Goal: Task Accomplishment & Management: Manage account settings

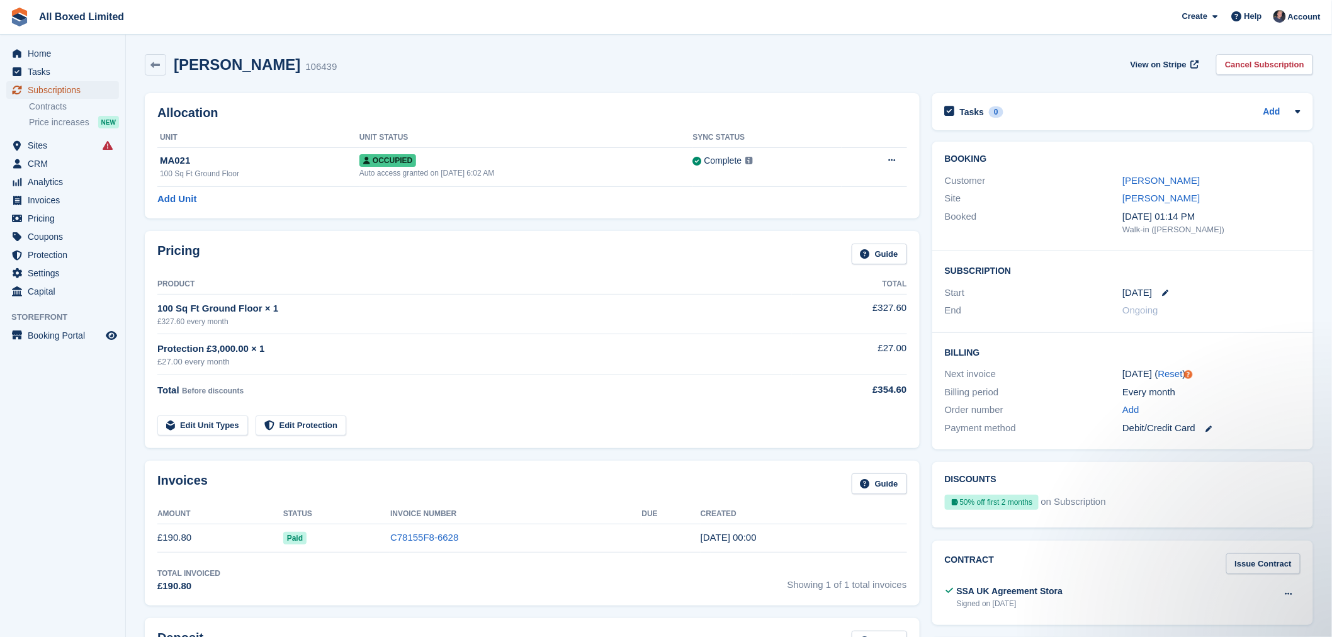
click at [48, 86] on span "Subscriptions" at bounding box center [66, 90] width 76 height 18
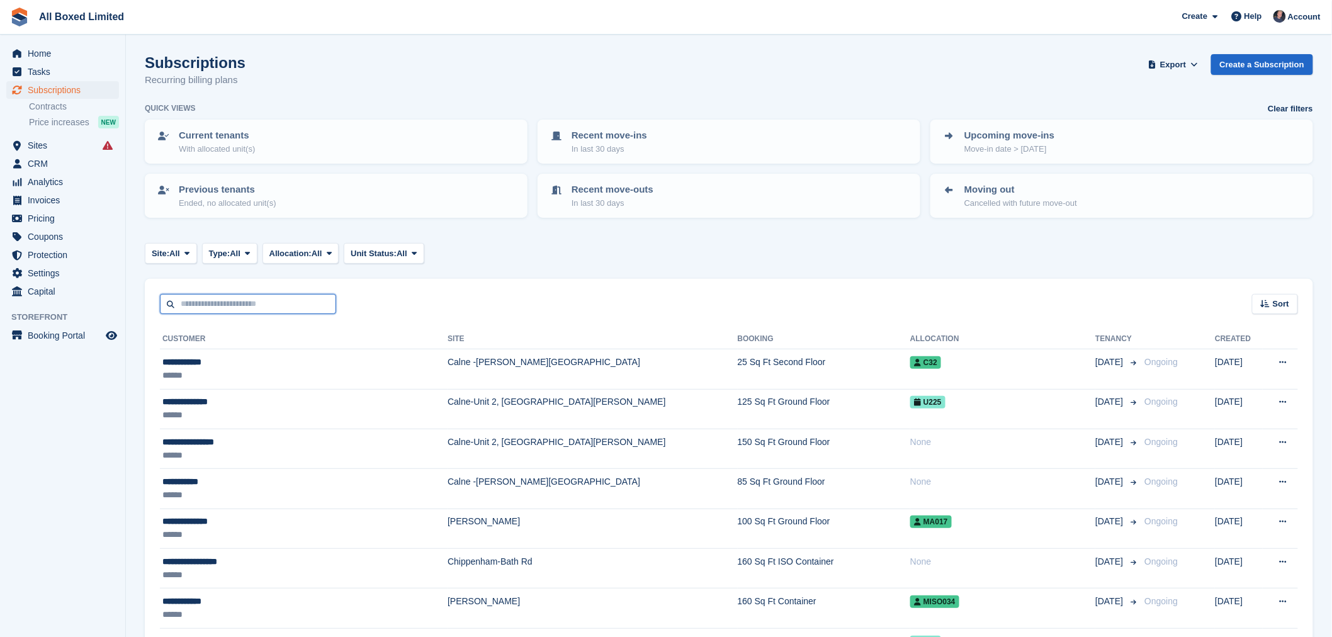
drag, startPoint x: 241, startPoint y: 297, endPoint x: 247, endPoint y: 293, distance: 7.2
click at [241, 297] on input "text" at bounding box center [248, 304] width 176 height 21
type input "******"
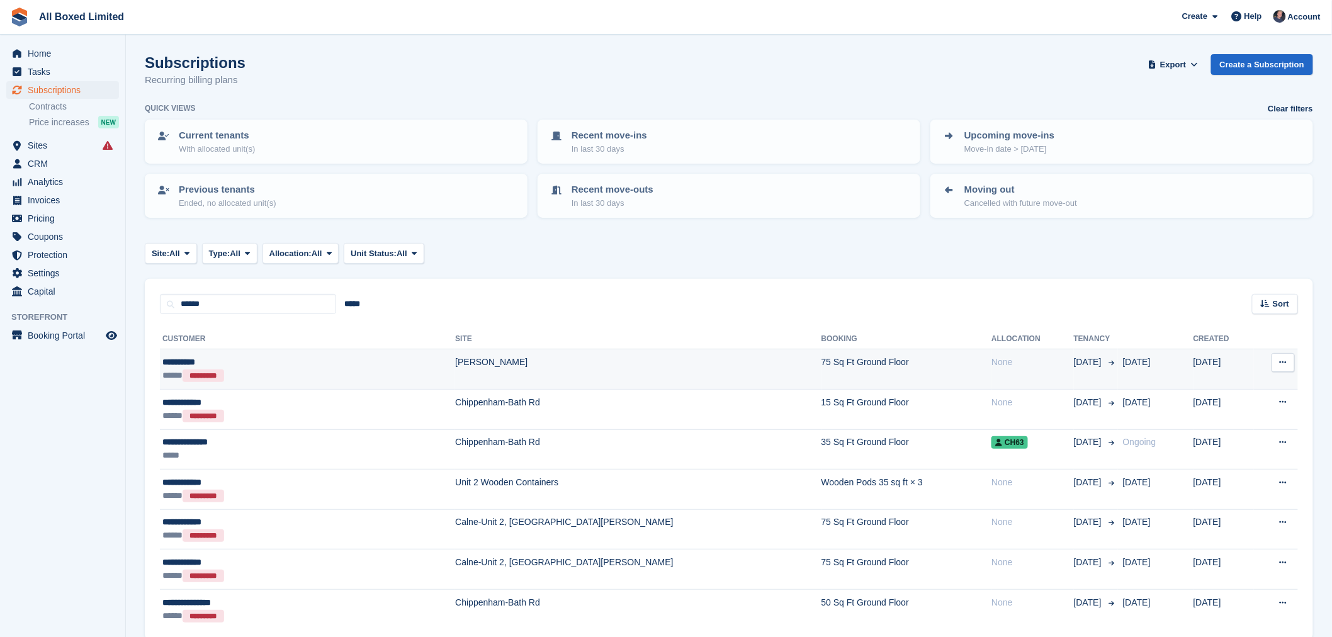
click at [256, 370] on div "***** *********" at bounding box center [249, 375] width 174 height 13
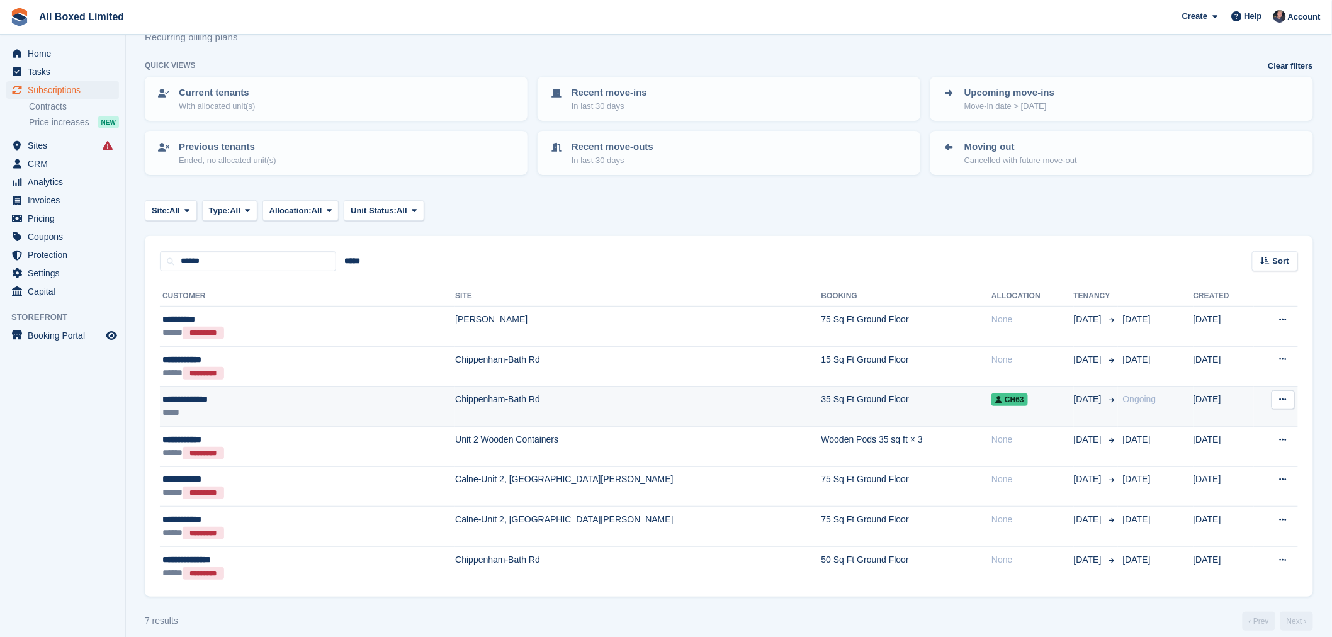
scroll to position [53, 0]
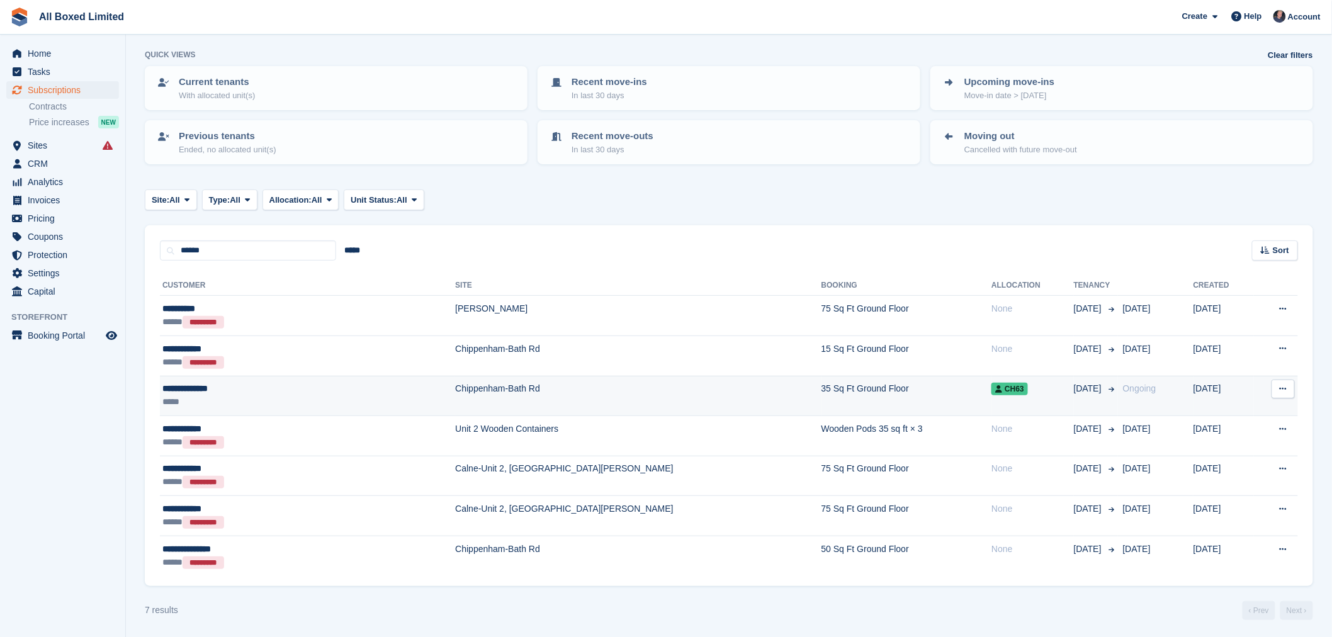
click at [279, 391] on div "**********" at bounding box center [249, 388] width 174 height 13
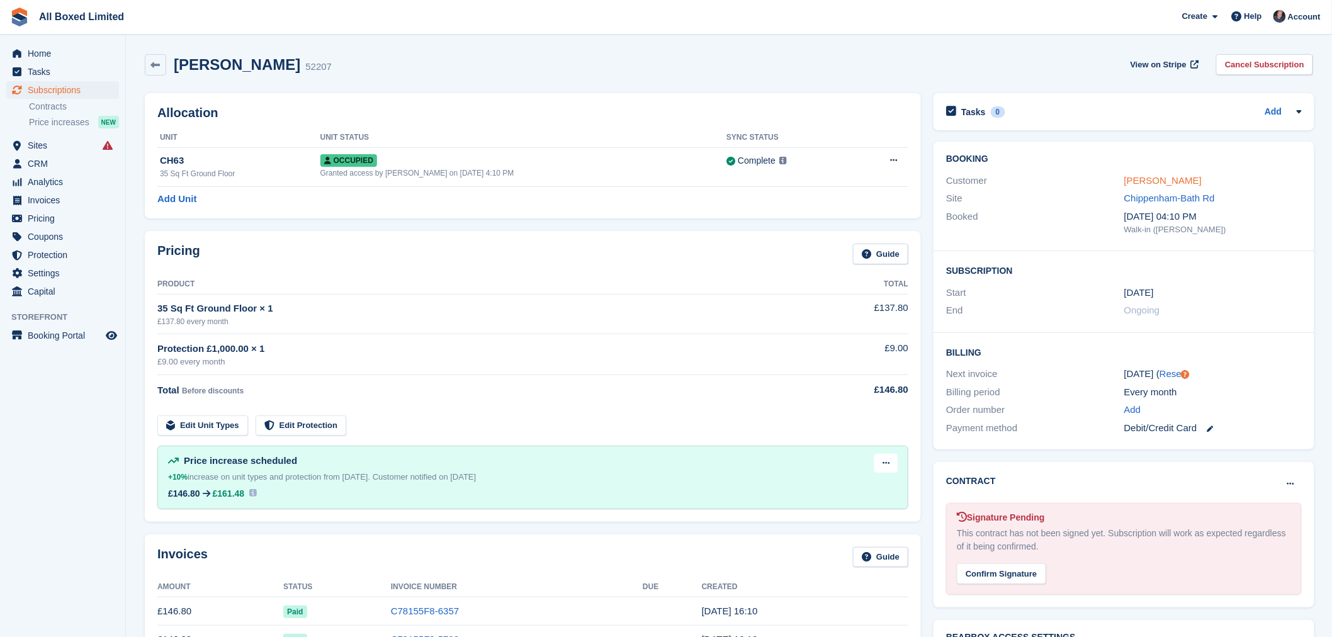
click at [1161, 181] on link "Oliver Bignall" at bounding box center [1162, 180] width 77 height 11
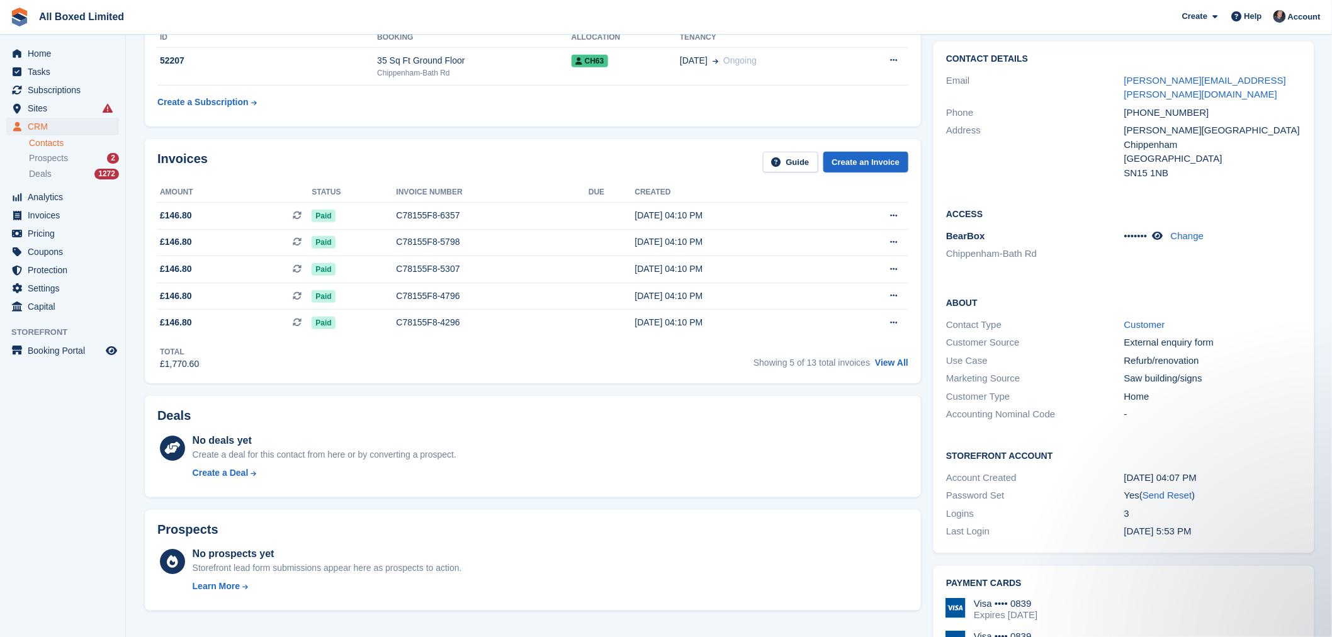
scroll to position [279, 0]
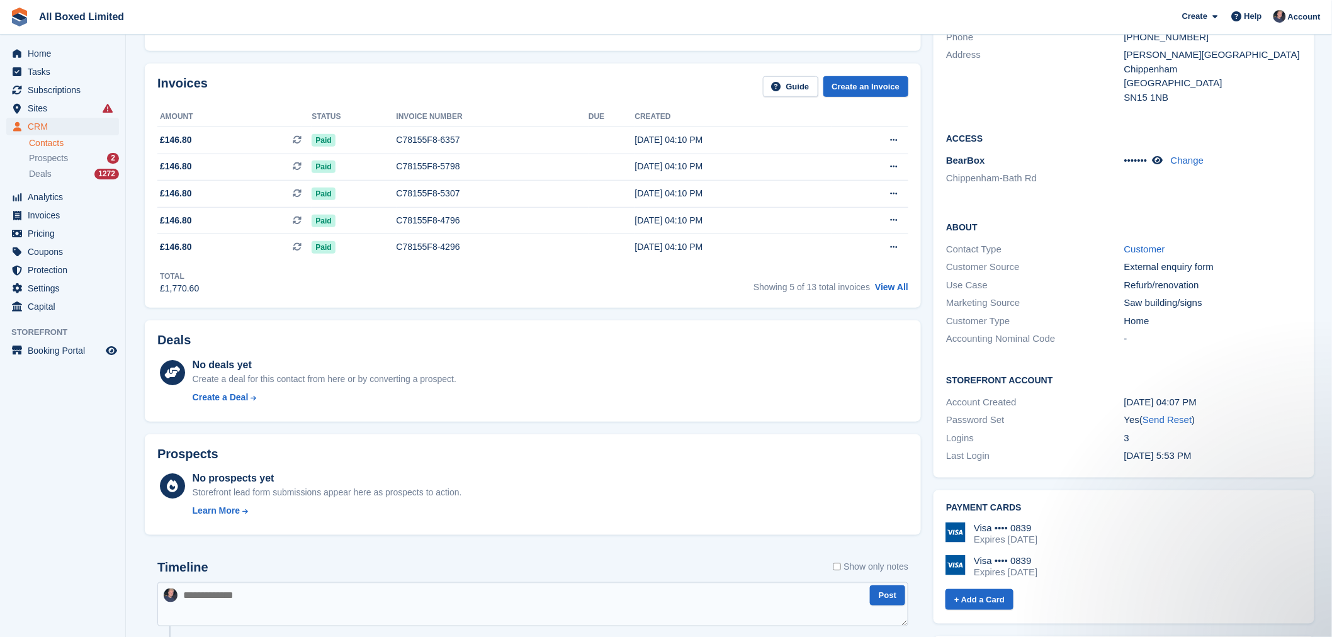
click at [787, 400] on div "No deals yet Create a deal for this contact from here or by converting a prospe…" at bounding box center [551, 383] width 716 height 52
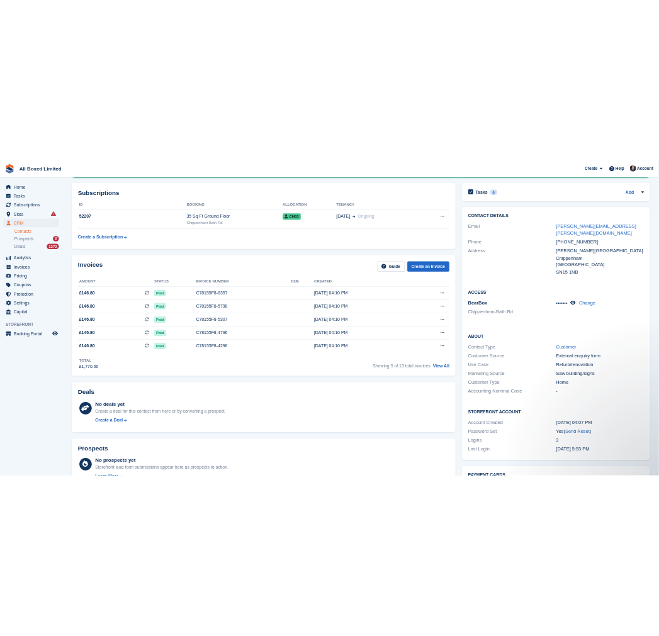
scroll to position [0, 0]
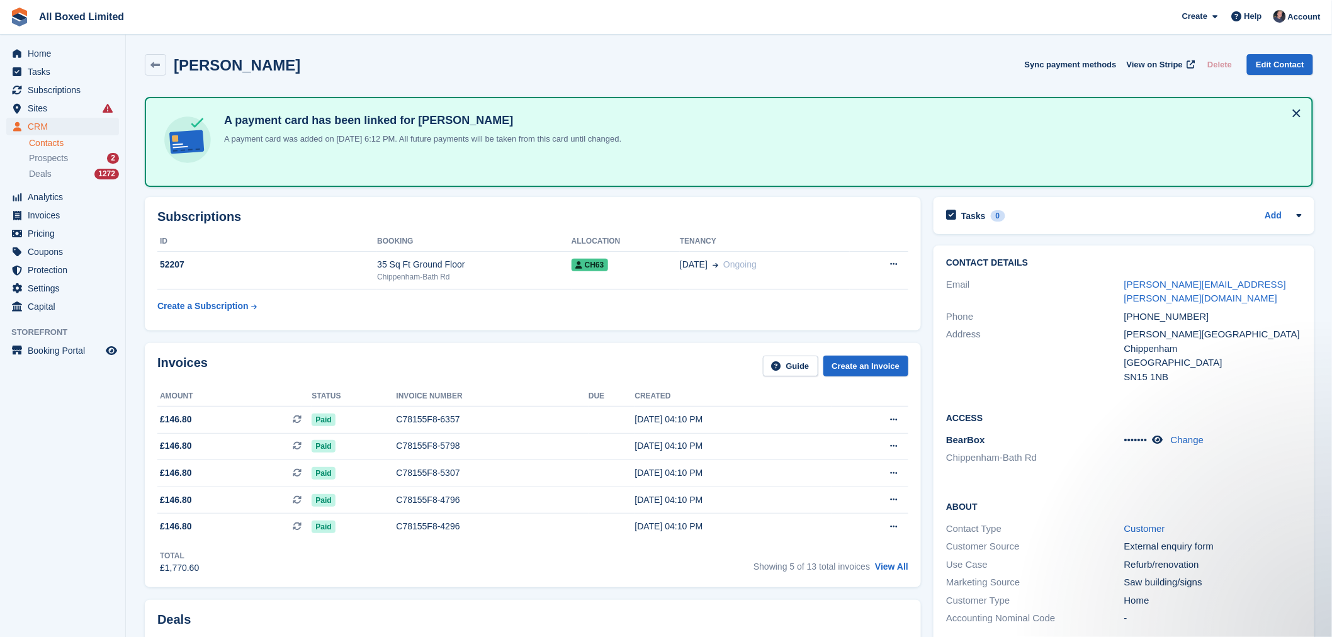
click at [1297, 115] on button at bounding box center [1296, 113] width 20 height 20
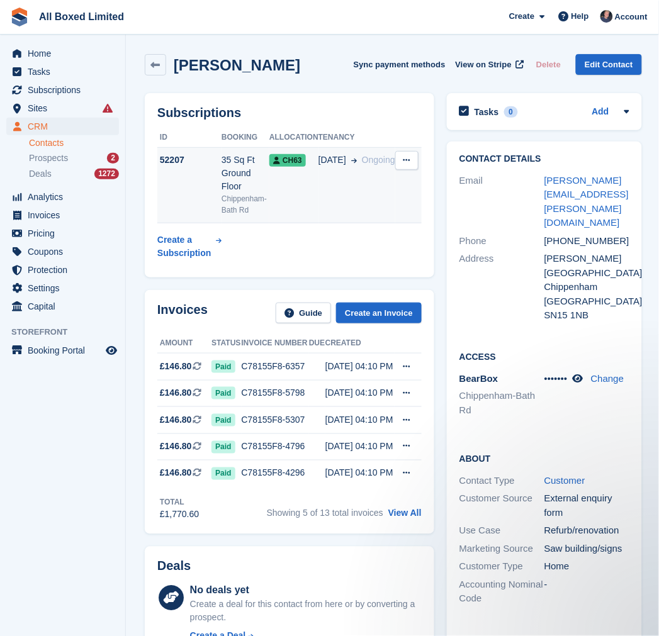
click at [296, 193] on td "CH63" at bounding box center [293, 185] width 49 height 76
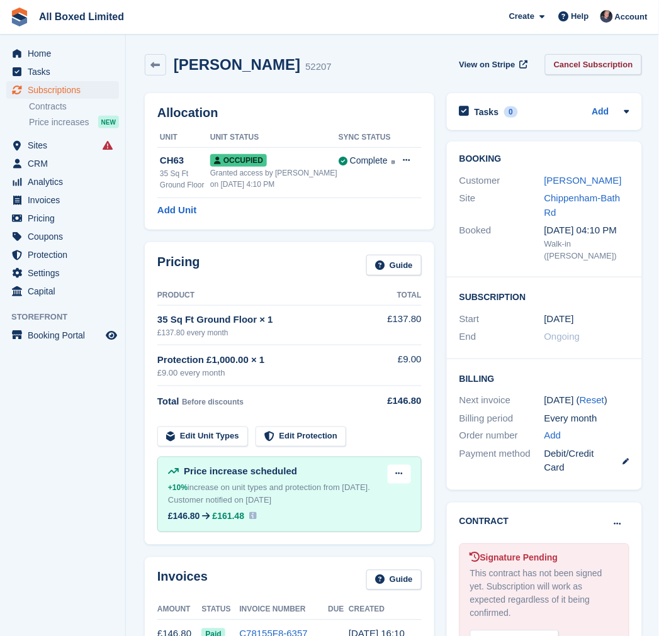
click at [586, 62] on link "Cancel Subscription" at bounding box center [593, 64] width 97 height 21
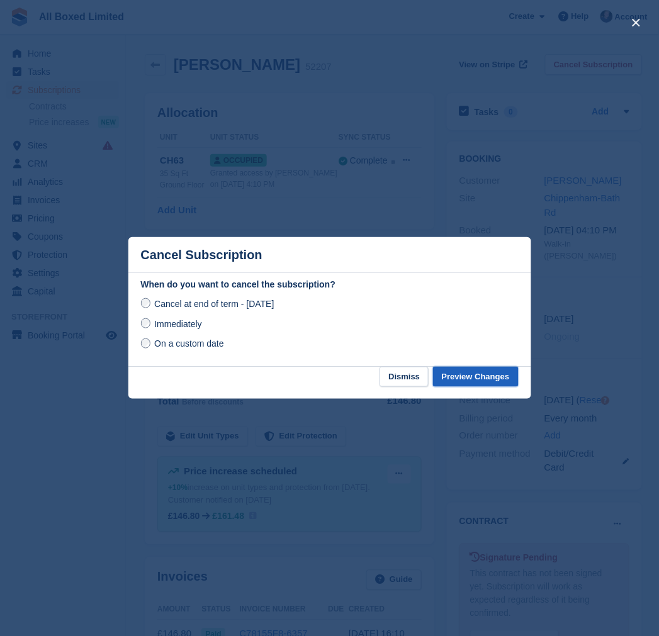
click at [495, 380] on button "Preview Changes" at bounding box center [476, 377] width 86 height 21
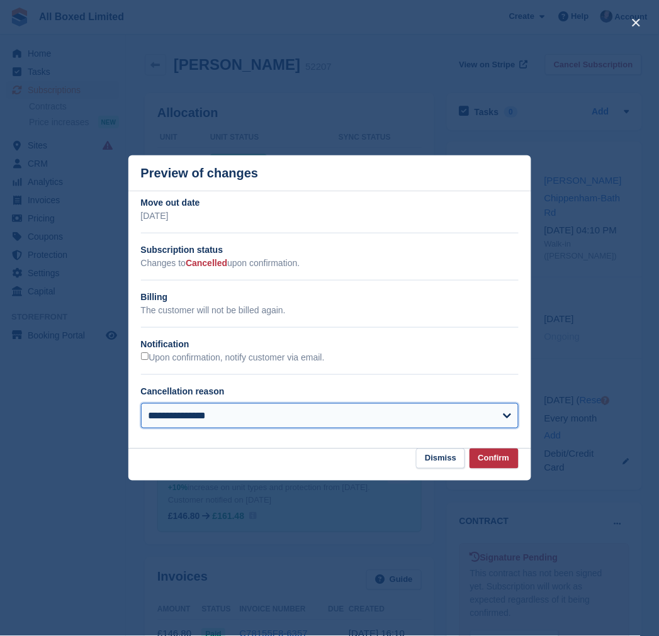
click at [267, 414] on select "**********" at bounding box center [330, 415] width 378 height 25
select select "**********"
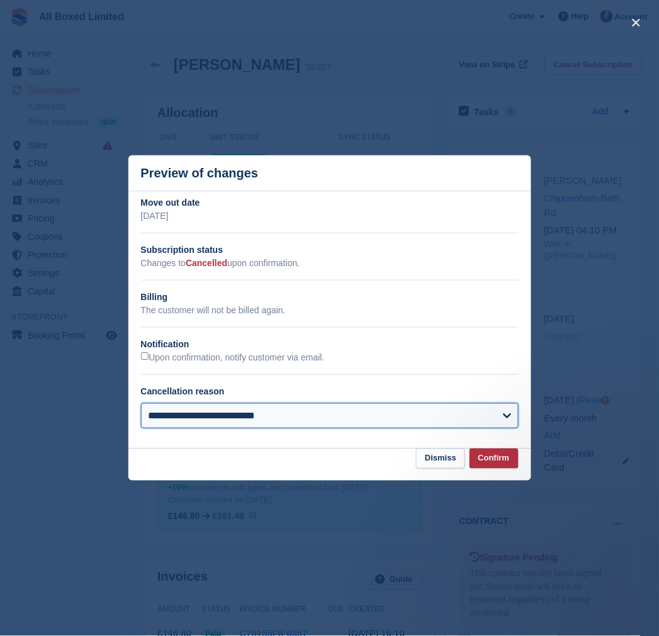
click at [141, 404] on select "**********" at bounding box center [330, 415] width 378 height 25
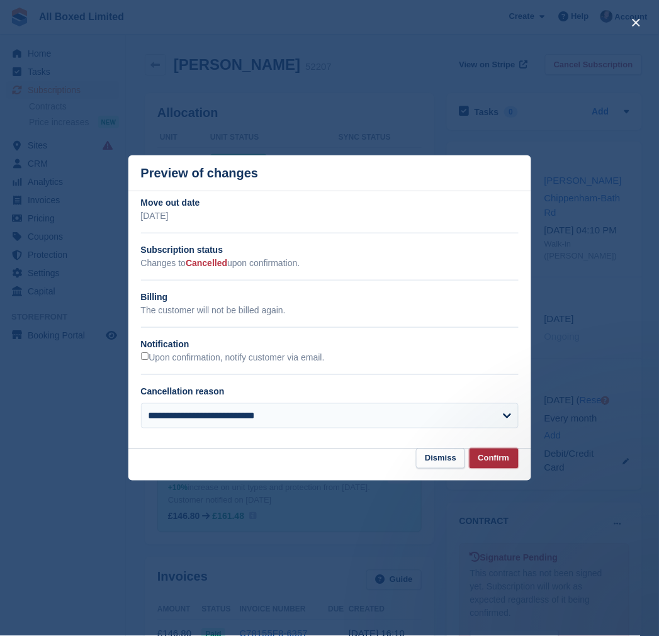
click at [498, 459] on button "Confirm" at bounding box center [494, 459] width 49 height 21
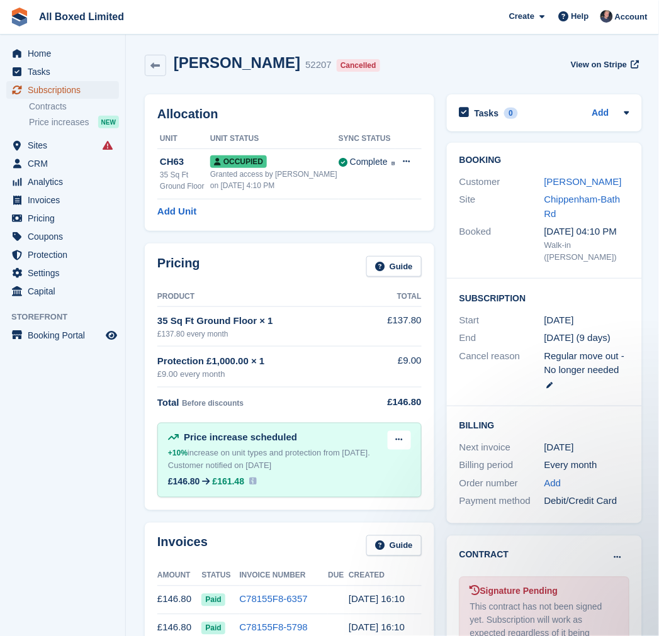
click at [79, 91] on span "Subscriptions" at bounding box center [66, 90] width 76 height 18
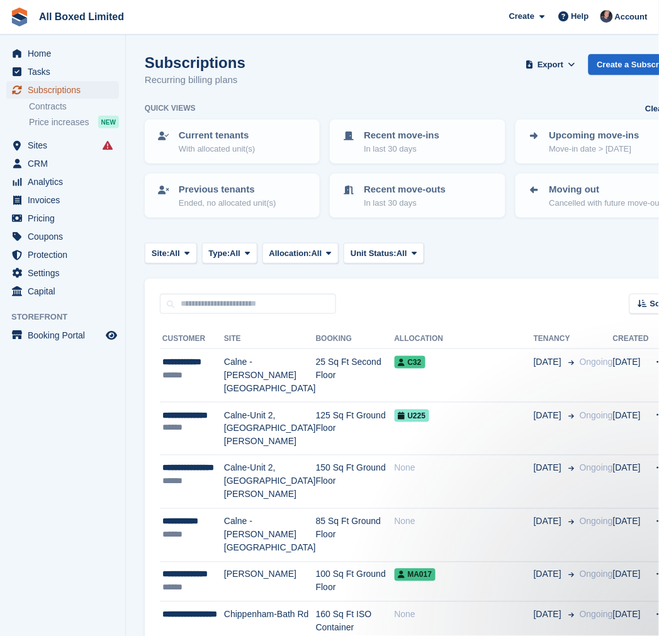
click at [70, 89] on span "Subscriptions" at bounding box center [66, 90] width 76 height 18
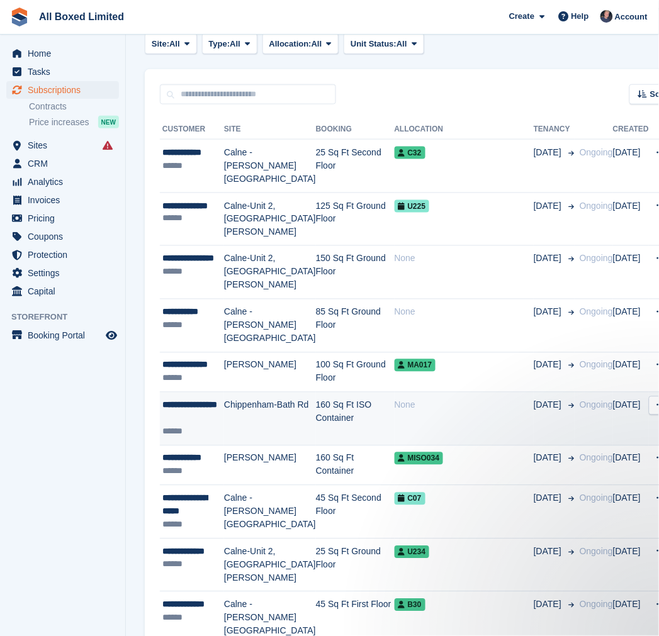
click at [264, 393] on td "Chippenham-Bath Rd" at bounding box center [270, 419] width 92 height 53
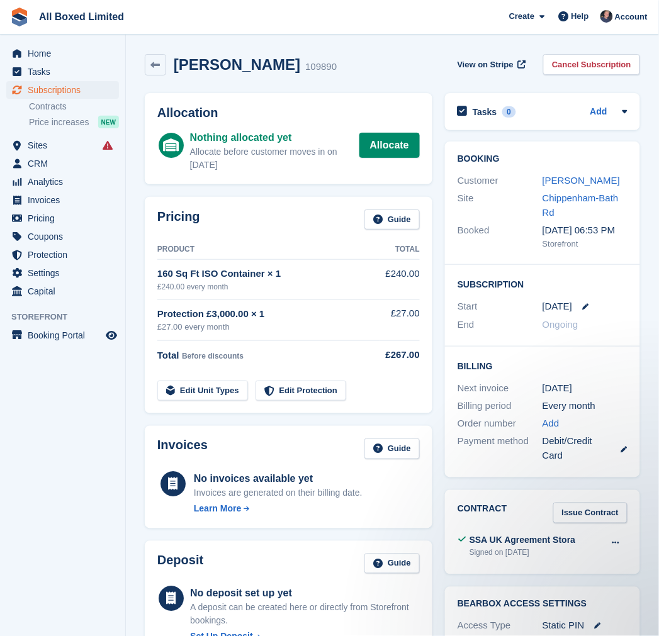
drag, startPoint x: 344, startPoint y: 68, endPoint x: 290, endPoint y: 66, distance: 53.5
click at [290, 66] on div "[PERSON_NAME] 109890 View on Stripe Cancel Subscription" at bounding box center [392, 64] width 495 height 21
click at [335, 67] on div "[PERSON_NAME] 109890 View on Stripe Cancel Subscription" at bounding box center [392, 64] width 495 height 21
click at [405, 282] on td "£240.00" at bounding box center [400, 280] width 40 height 40
drag, startPoint x: 334, startPoint y: 67, endPoint x: 302, endPoint y: 70, distance: 32.3
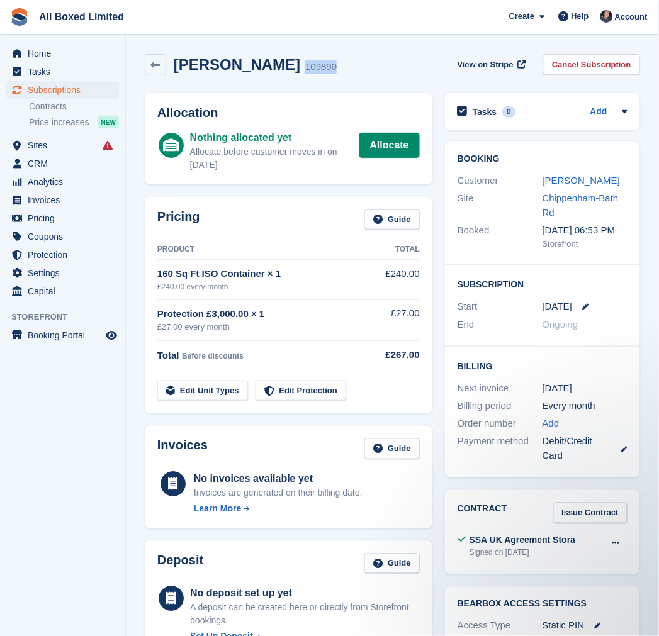
click at [302, 70] on div "[PERSON_NAME] 109890 View on Stripe Cancel Subscription" at bounding box center [392, 64] width 495 height 21
click at [361, 71] on div "[PERSON_NAME] 109890 View on Stripe Cancel Subscription" at bounding box center [392, 64] width 495 height 21
click at [362, 72] on div "[PERSON_NAME] 109890 View on Stripe Cancel Subscription" at bounding box center [392, 64] width 495 height 21
click at [412, 272] on td "£240.00" at bounding box center [400, 280] width 40 height 40
drag, startPoint x: 392, startPoint y: 264, endPoint x: 419, endPoint y: 264, distance: 27.1
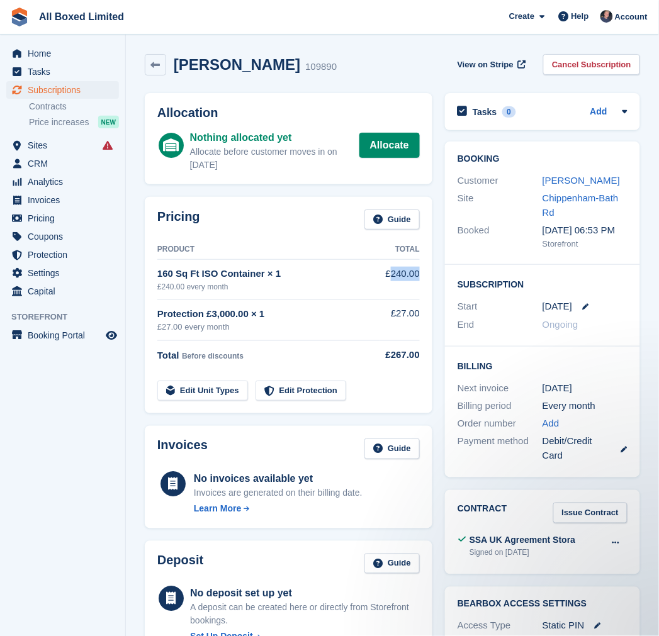
click at [419, 264] on td "£240.00" at bounding box center [400, 280] width 40 height 40
click at [410, 280] on td "£240.00" at bounding box center [400, 280] width 40 height 40
drag, startPoint x: 395, startPoint y: 261, endPoint x: 413, endPoint y: 257, distance: 18.2
click at [413, 260] on td "£240.00" at bounding box center [400, 280] width 40 height 40
click at [417, 271] on td "£240.00" at bounding box center [400, 280] width 40 height 40
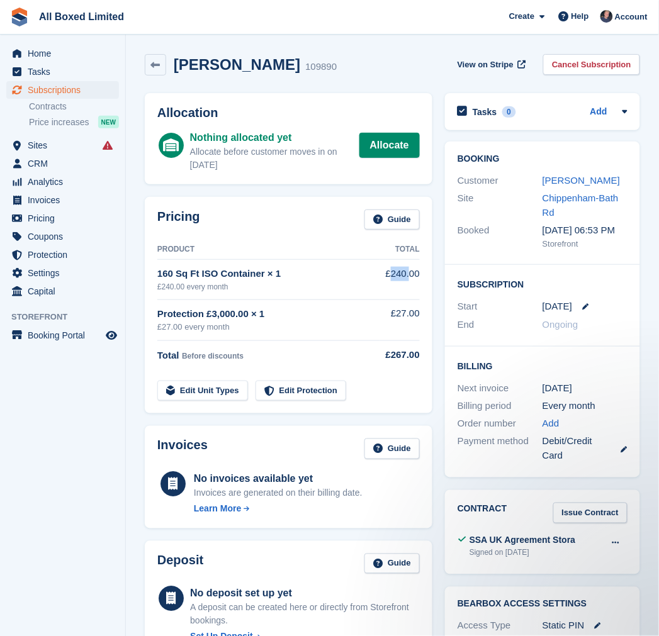
drag, startPoint x: 393, startPoint y: 264, endPoint x: 417, endPoint y: 281, distance: 29.0
click at [411, 263] on td "£240.00" at bounding box center [400, 280] width 40 height 40
click at [417, 284] on td "£240.00" at bounding box center [400, 280] width 40 height 40
click at [575, 183] on link "Jarid Clark-Bound" at bounding box center [581, 180] width 77 height 11
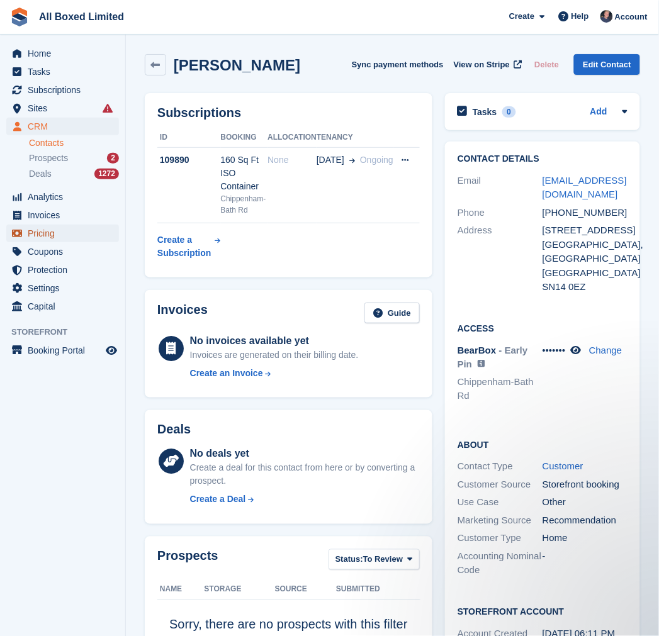
click at [52, 235] on span "Pricing" at bounding box center [66, 234] width 76 height 18
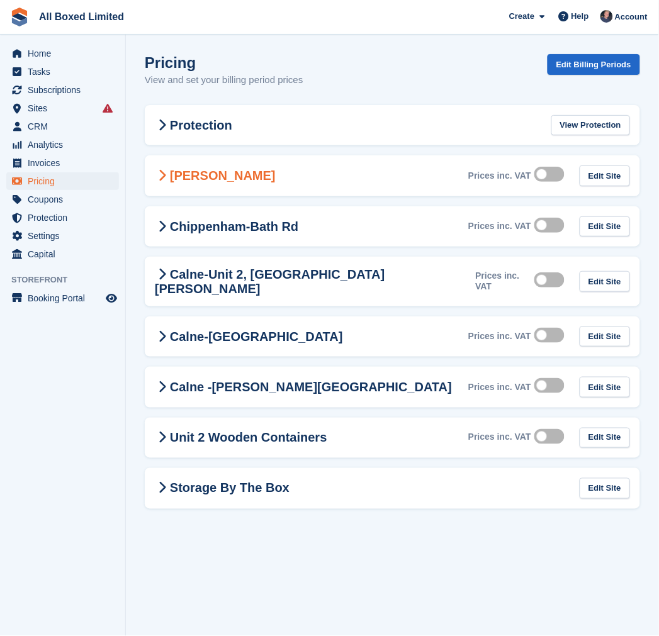
click at [234, 181] on h2 "[PERSON_NAME]" at bounding box center [215, 175] width 121 height 15
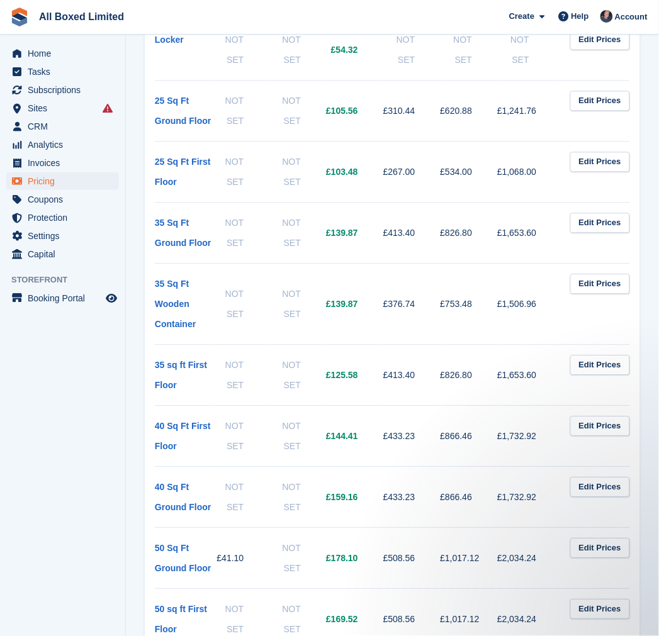
scroll to position [210, 0]
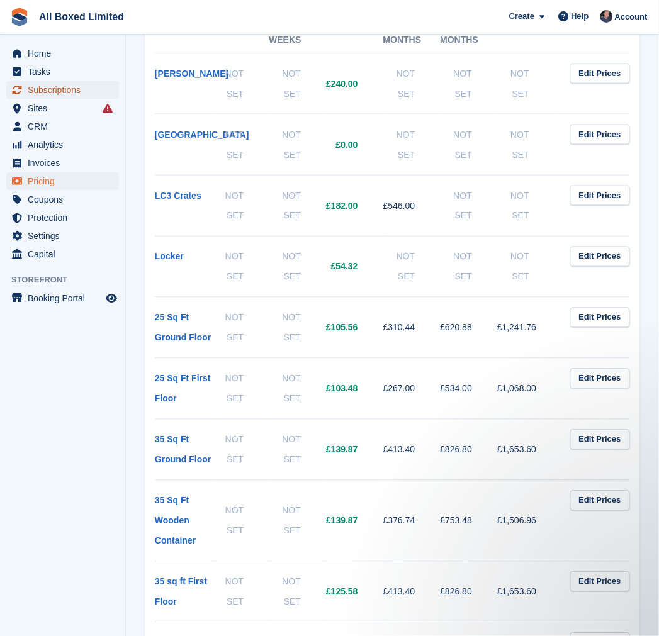
click at [76, 85] on span "Subscriptions" at bounding box center [66, 90] width 76 height 18
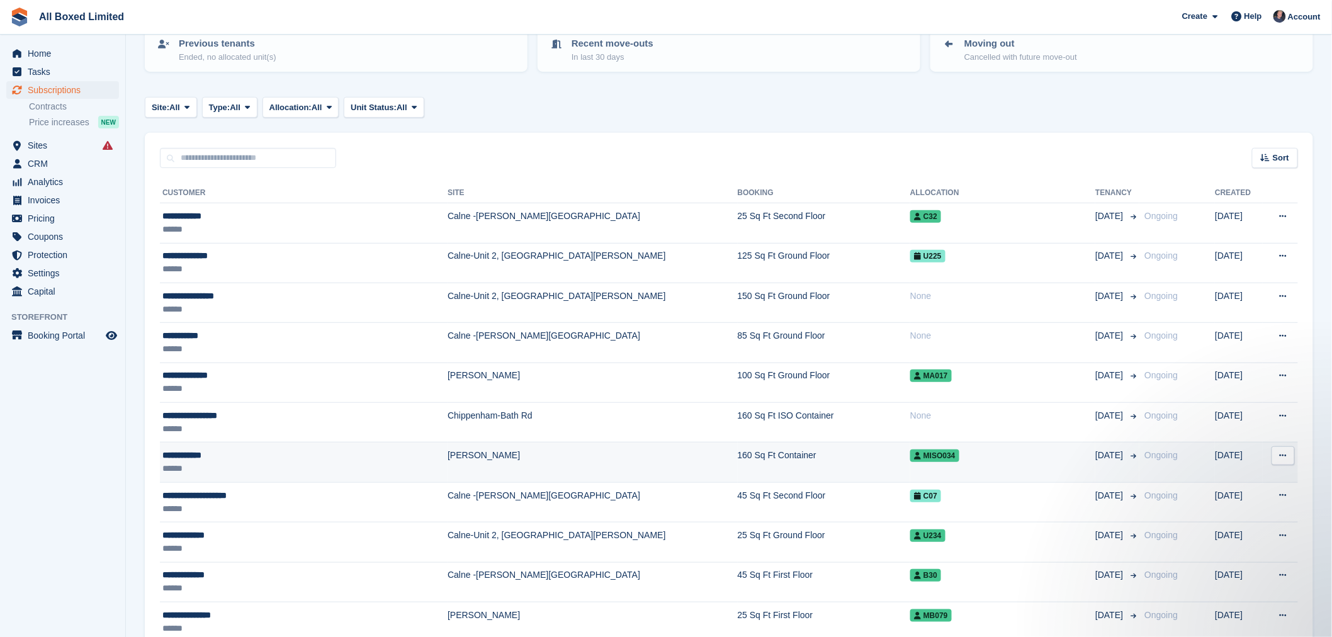
scroll to position [349, 0]
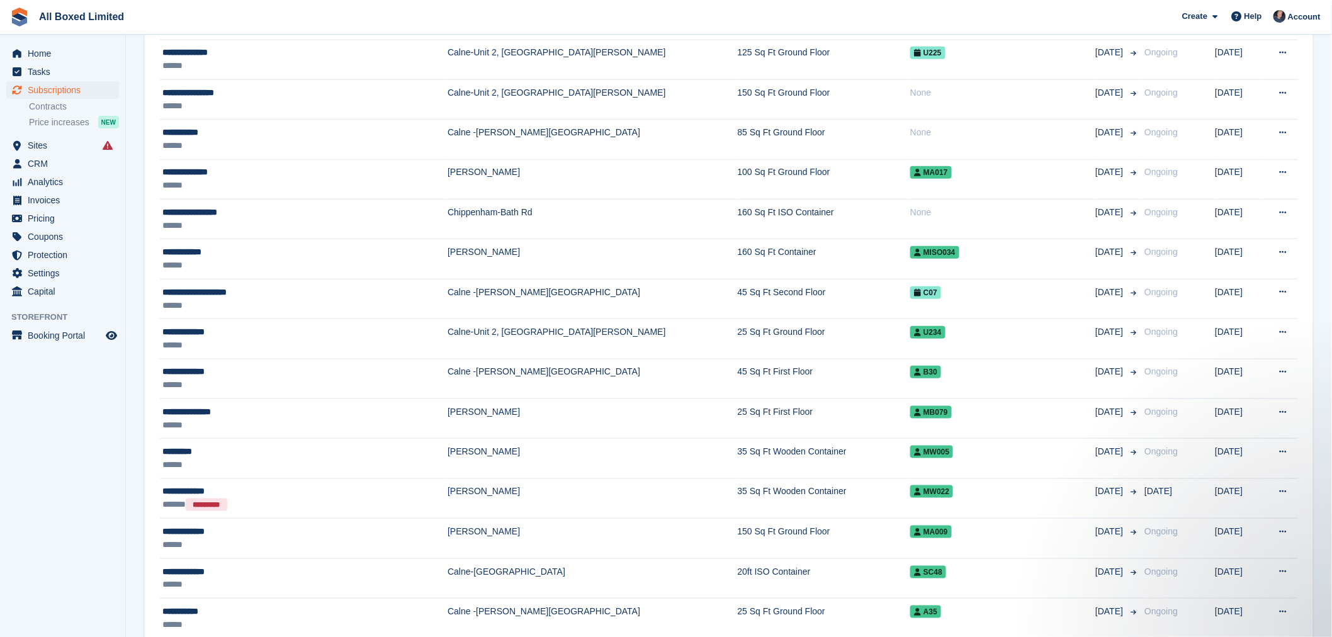
click at [658, 18] on span "All Boxed Limited Create Subscription Invoice Contact Deal Discount Page Help C…" at bounding box center [666, 17] width 1332 height 34
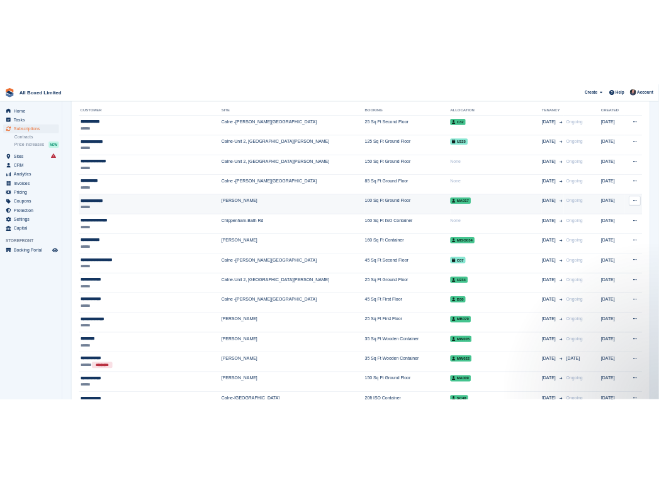
scroll to position [279, 0]
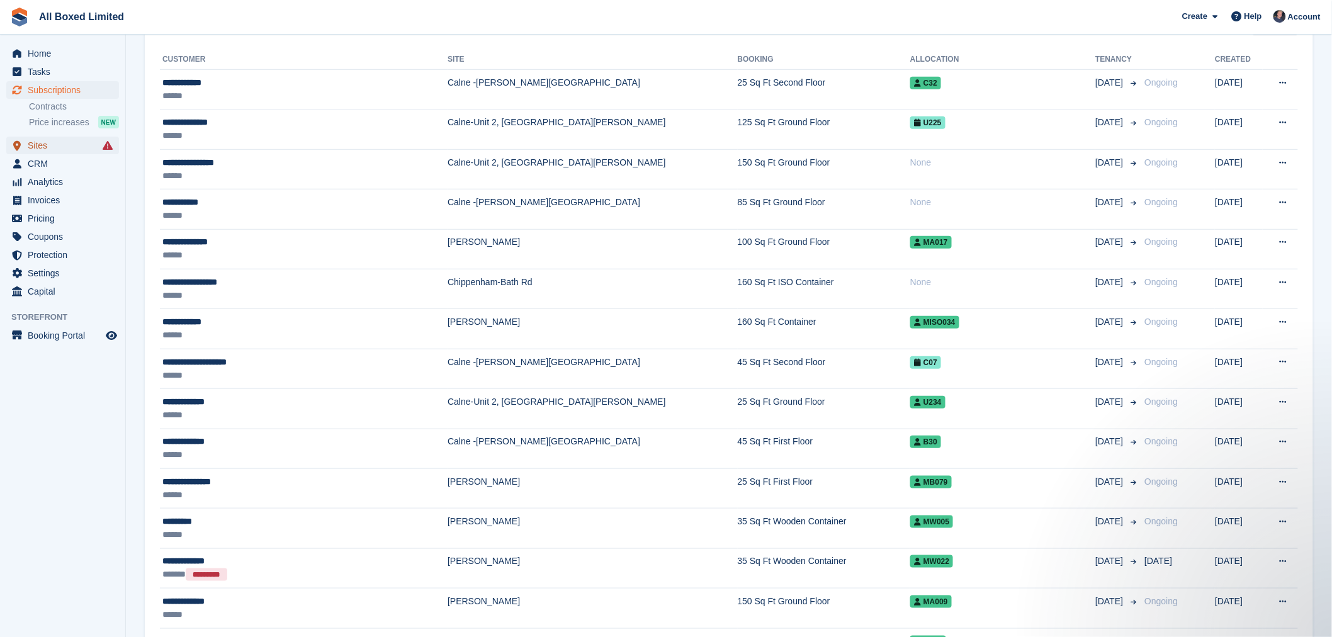
click at [38, 152] on span "Sites" at bounding box center [66, 146] width 76 height 18
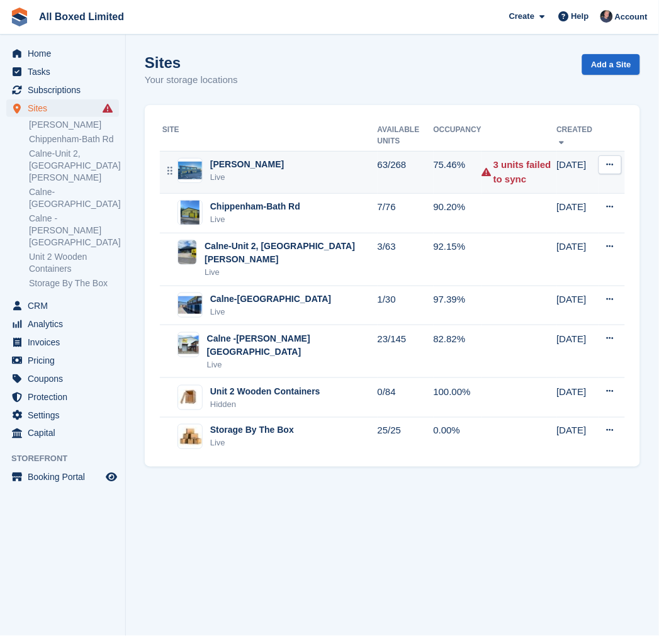
click at [244, 171] on div "Live" at bounding box center [247, 177] width 74 height 13
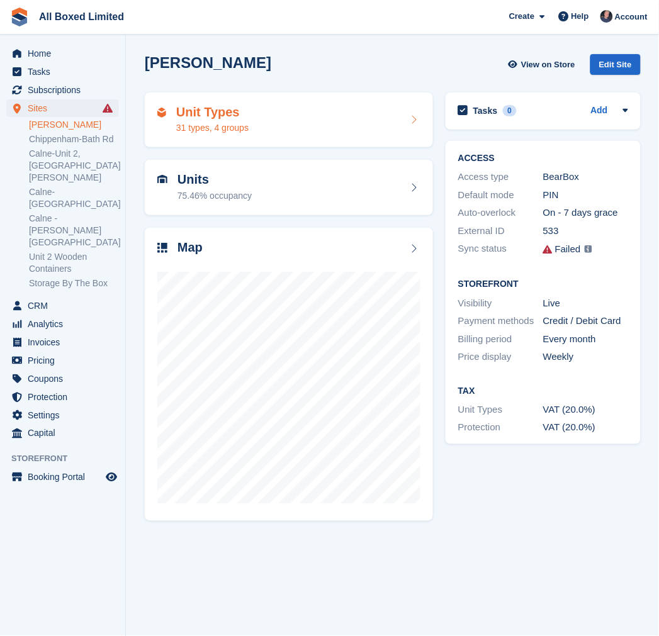
click at [316, 120] on div "Unit Types 31 types, 4 groups" at bounding box center [288, 120] width 263 height 30
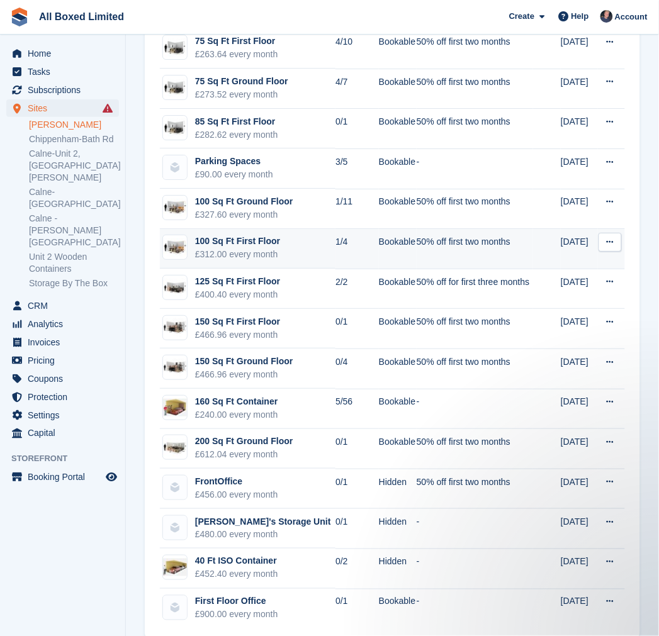
scroll to position [763, 0]
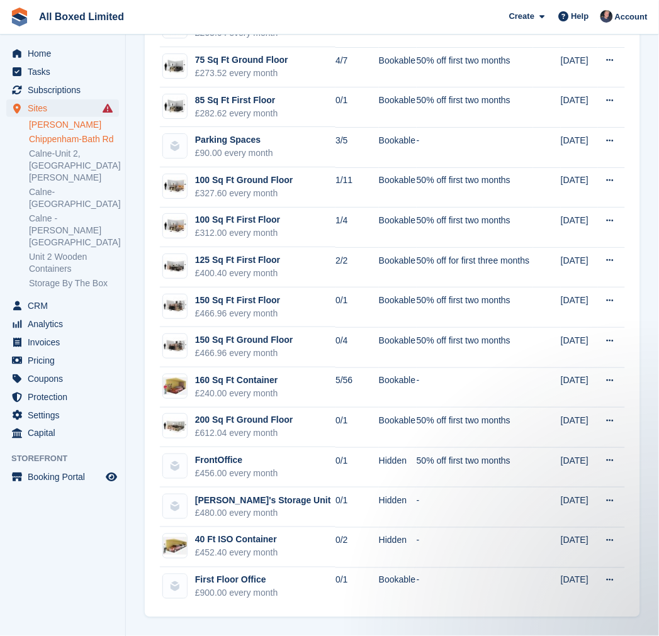
click at [73, 139] on link "Chippenham-Bath Rd" at bounding box center [74, 139] width 90 height 12
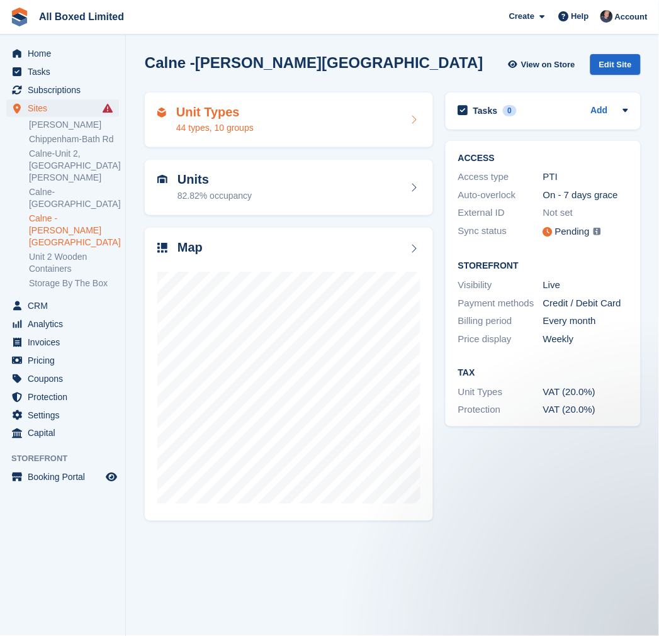
click at [279, 121] on div "Unit Types 44 types, 10 groups" at bounding box center [288, 120] width 263 height 30
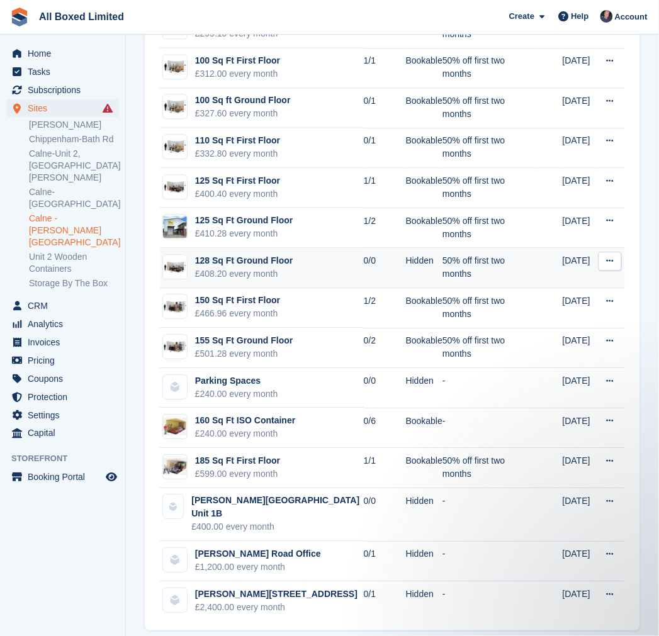
scroll to position [1284, 0]
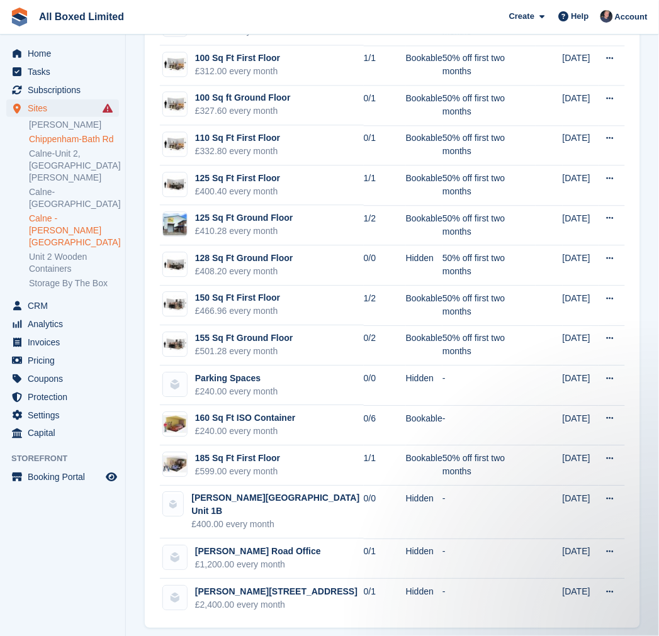
click at [89, 140] on link "Chippenham-Bath Rd" at bounding box center [74, 139] width 90 height 12
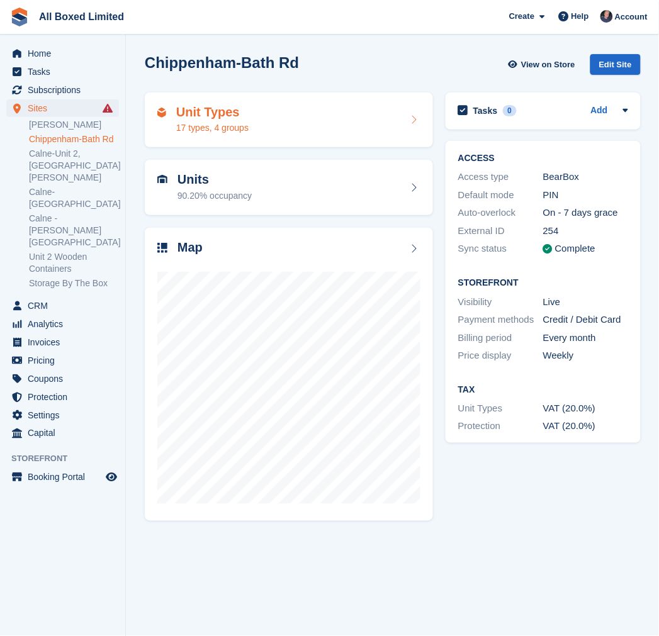
click at [348, 130] on div "Unit Types 17 types, 4 groups" at bounding box center [288, 120] width 263 height 30
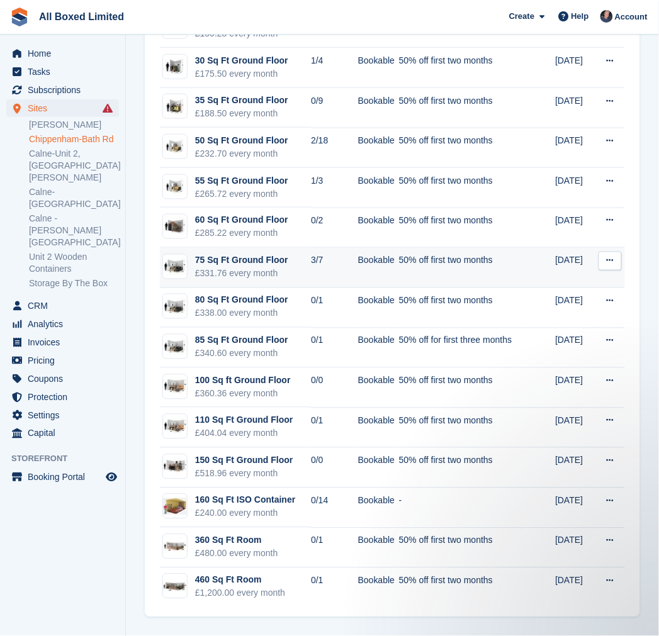
scroll to position [202, 0]
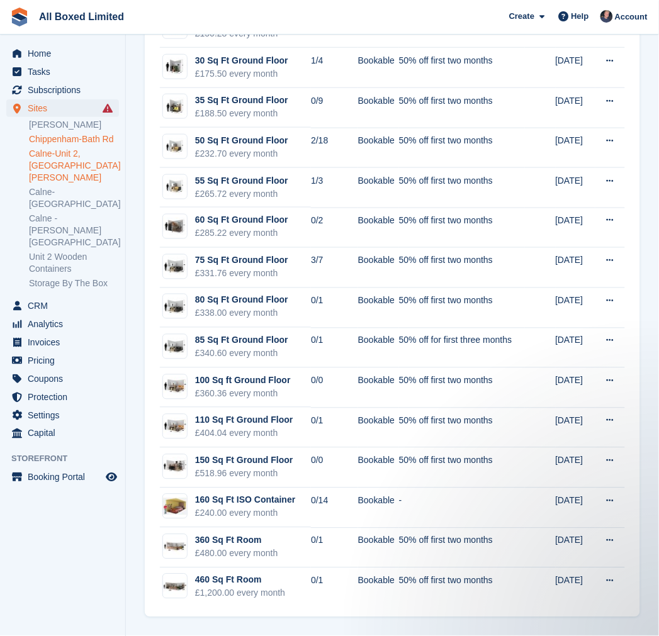
click at [65, 158] on link "Calne-Unit 2, [GEOGRAPHIC_DATA][PERSON_NAME]" at bounding box center [74, 166] width 90 height 36
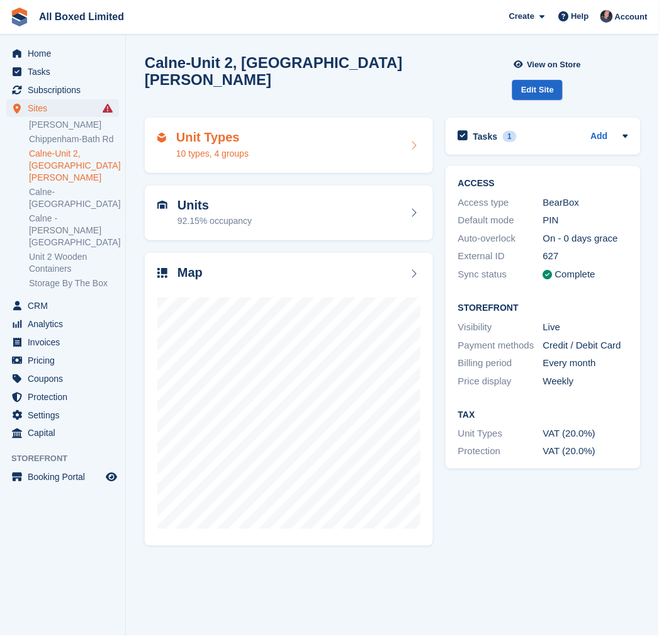
click at [405, 130] on div "Unit Types 10 types, 4 groups" at bounding box center [288, 145] width 263 height 30
